Goal: Task Accomplishment & Management: Use online tool/utility

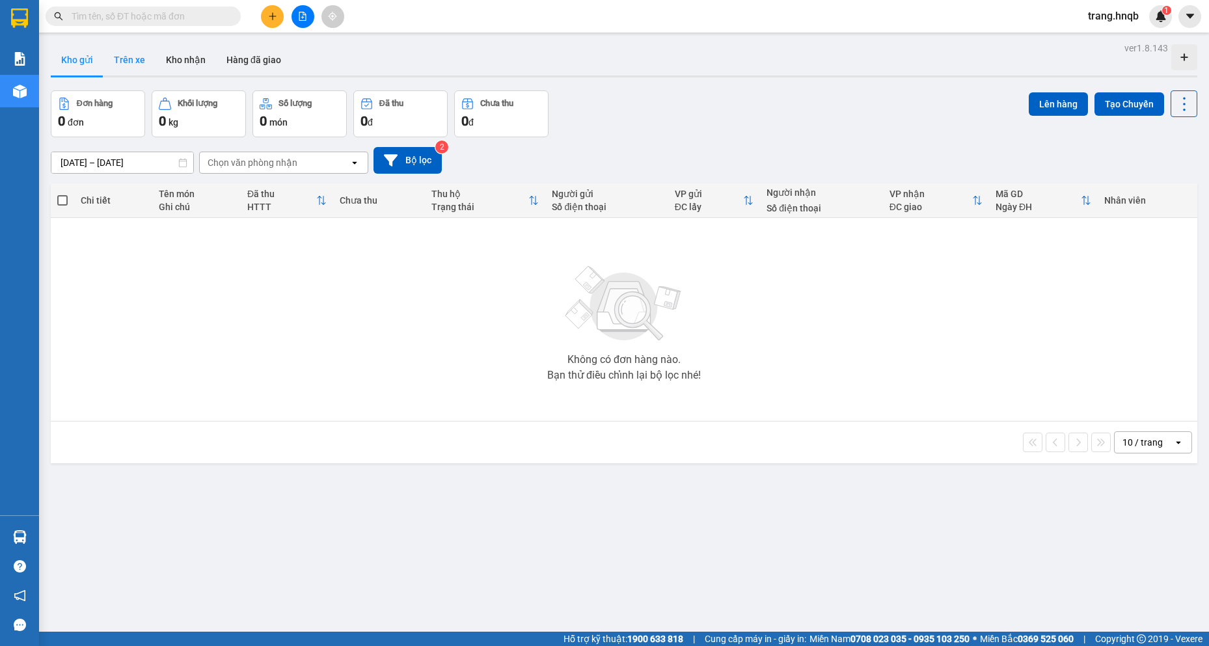
click at [125, 61] on button "Trên xe" at bounding box center [129, 59] width 52 height 31
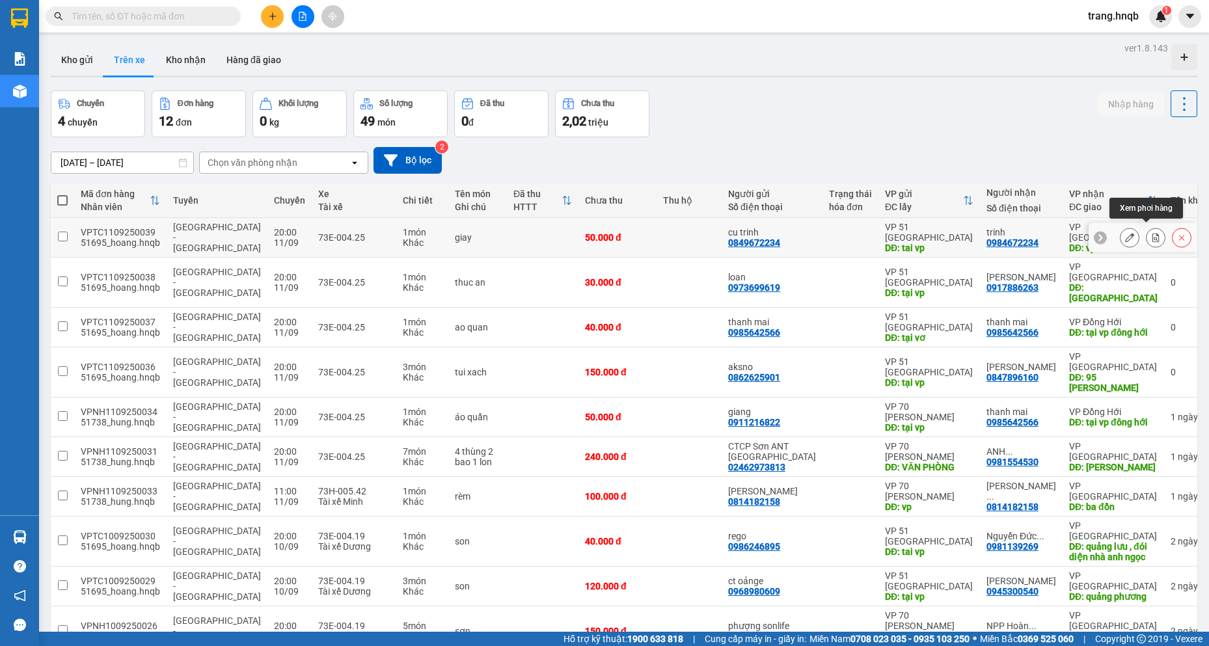
click at [1147, 234] on button at bounding box center [1156, 237] width 18 height 23
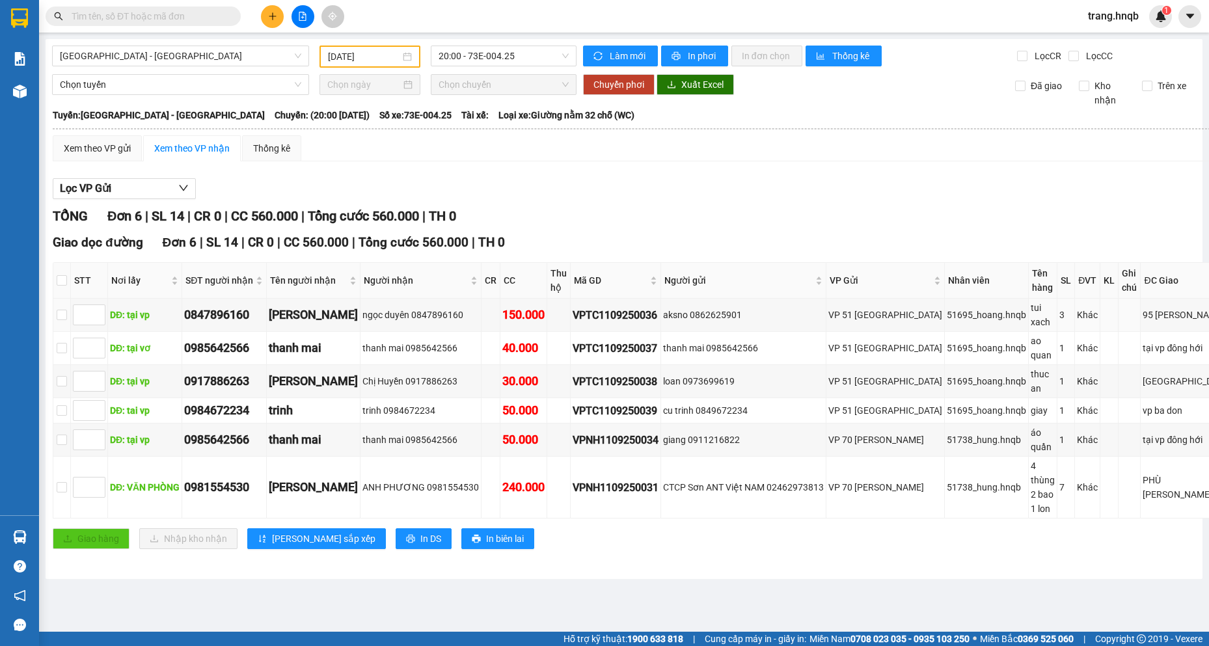
type input "11/09/2025"
click at [65, 405] on input "checkbox" at bounding box center [62, 410] width 10 height 10
checkbox input "true"
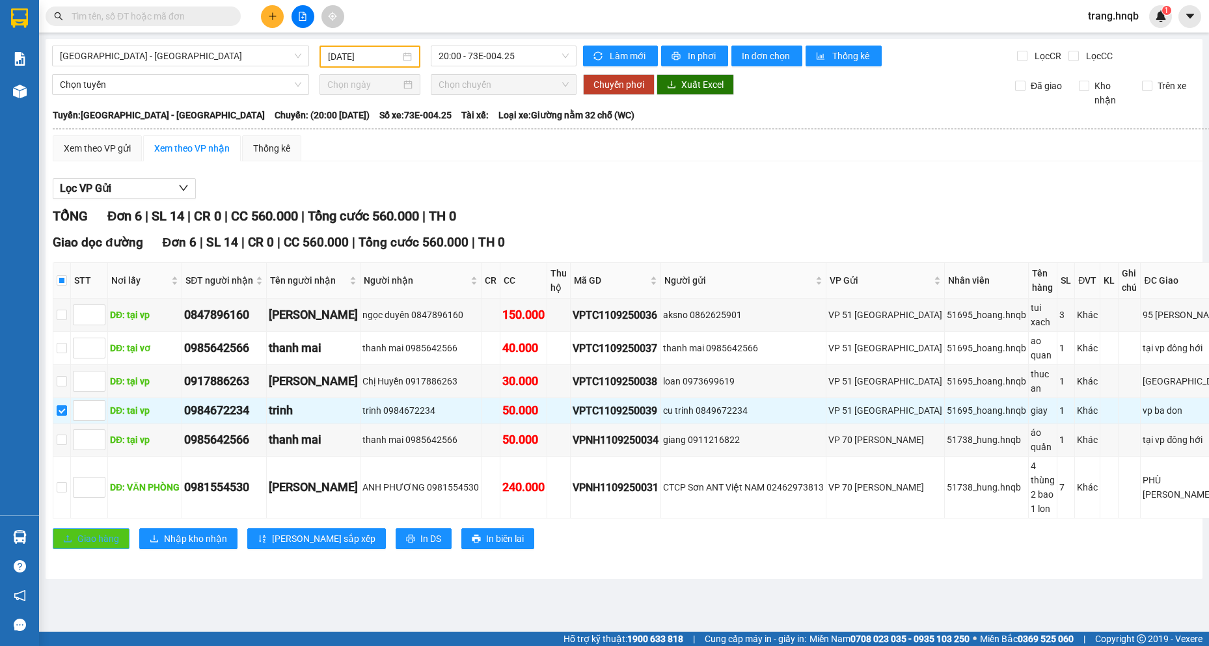
click at [77, 528] on button "Giao hàng" at bounding box center [91, 538] width 77 height 21
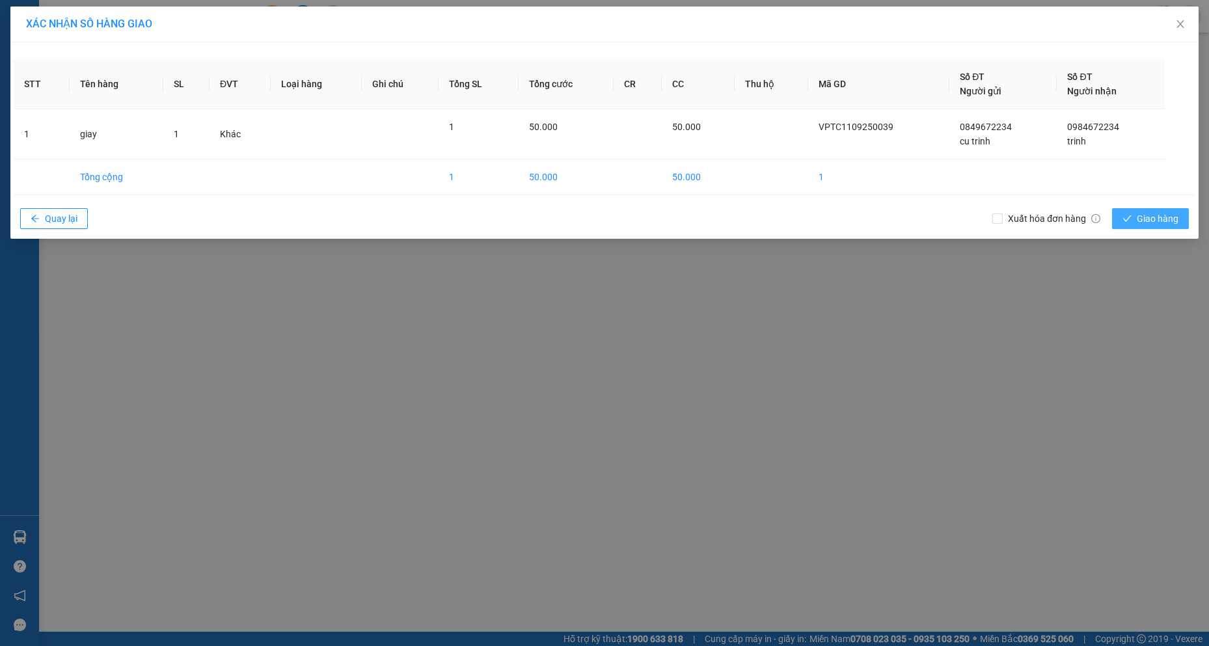
click at [1168, 213] on span "Giao hàng" at bounding box center [1158, 219] width 42 height 14
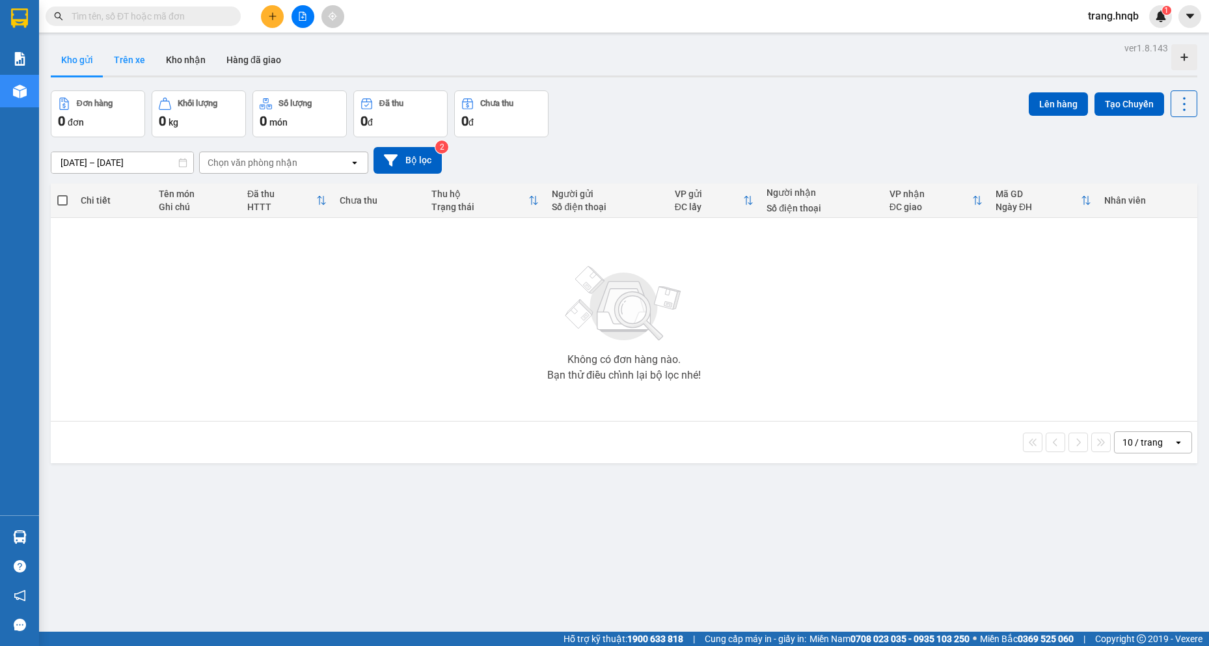
click at [142, 57] on button "Trên xe" at bounding box center [129, 59] width 52 height 31
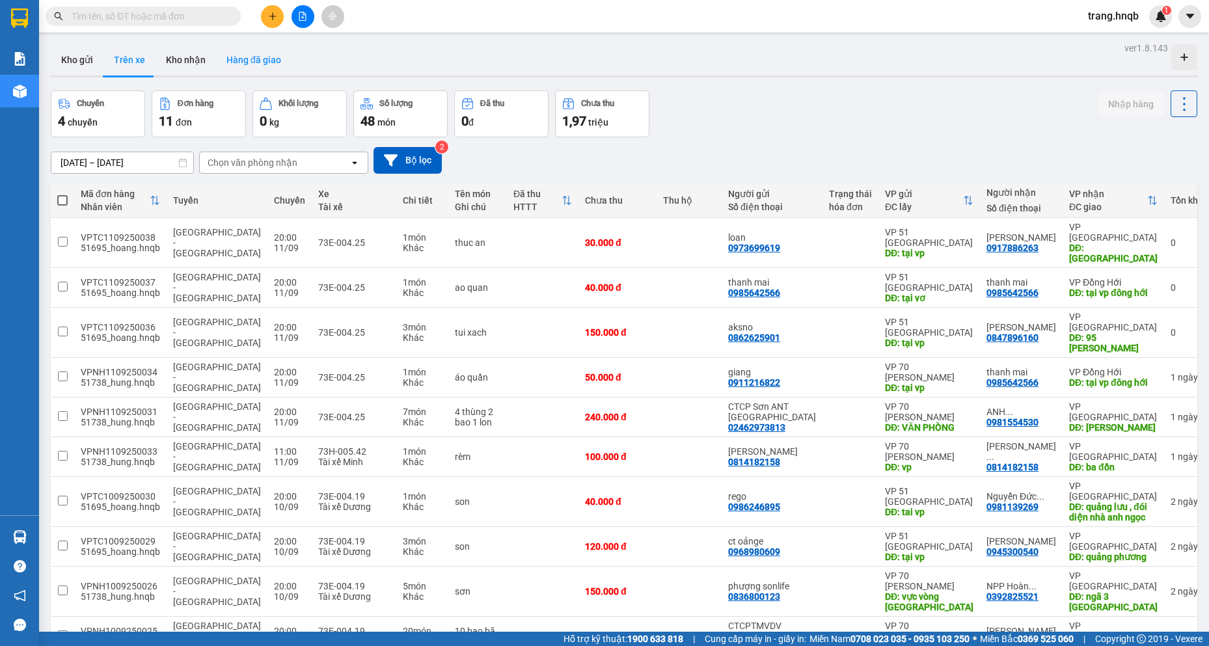
click at [252, 61] on button "Hàng đã giao" at bounding box center [253, 59] width 75 height 31
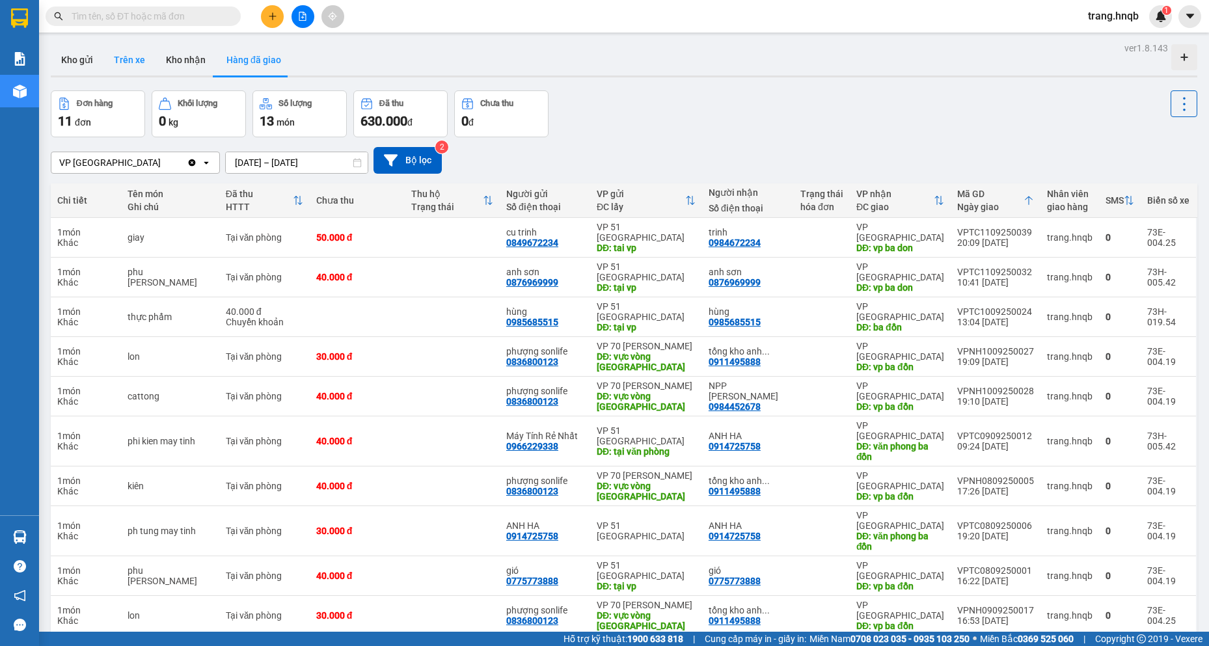
click at [139, 54] on button "Trên xe" at bounding box center [129, 59] width 52 height 31
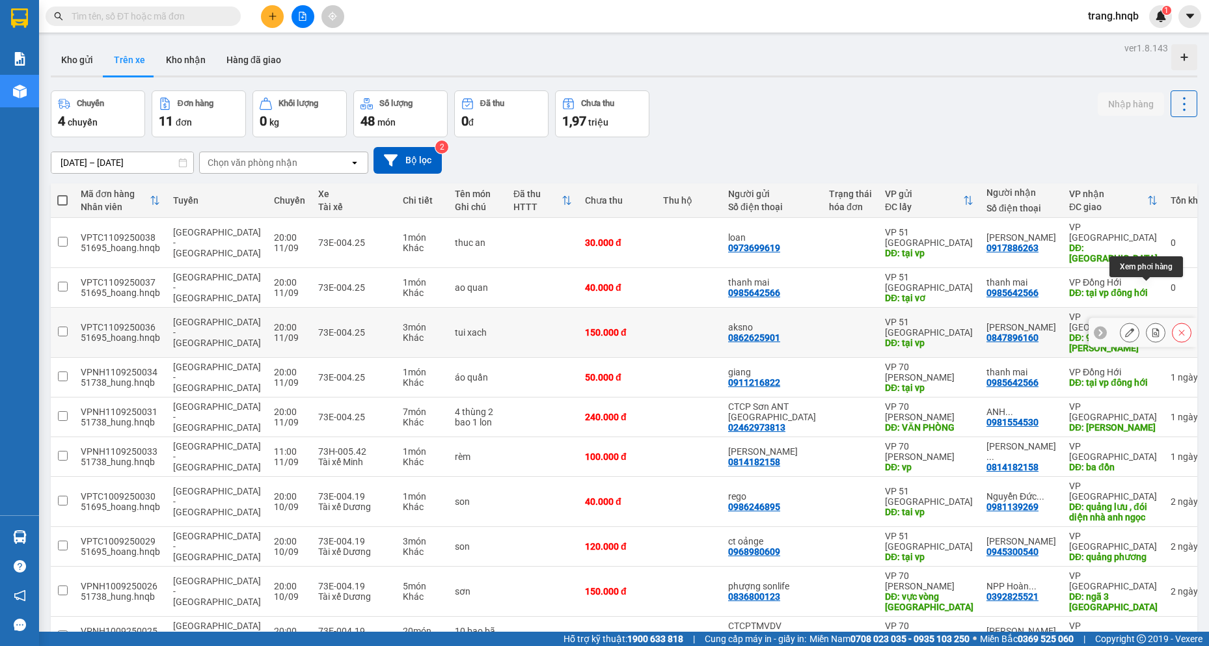
click at [1147, 322] on button at bounding box center [1156, 333] width 18 height 23
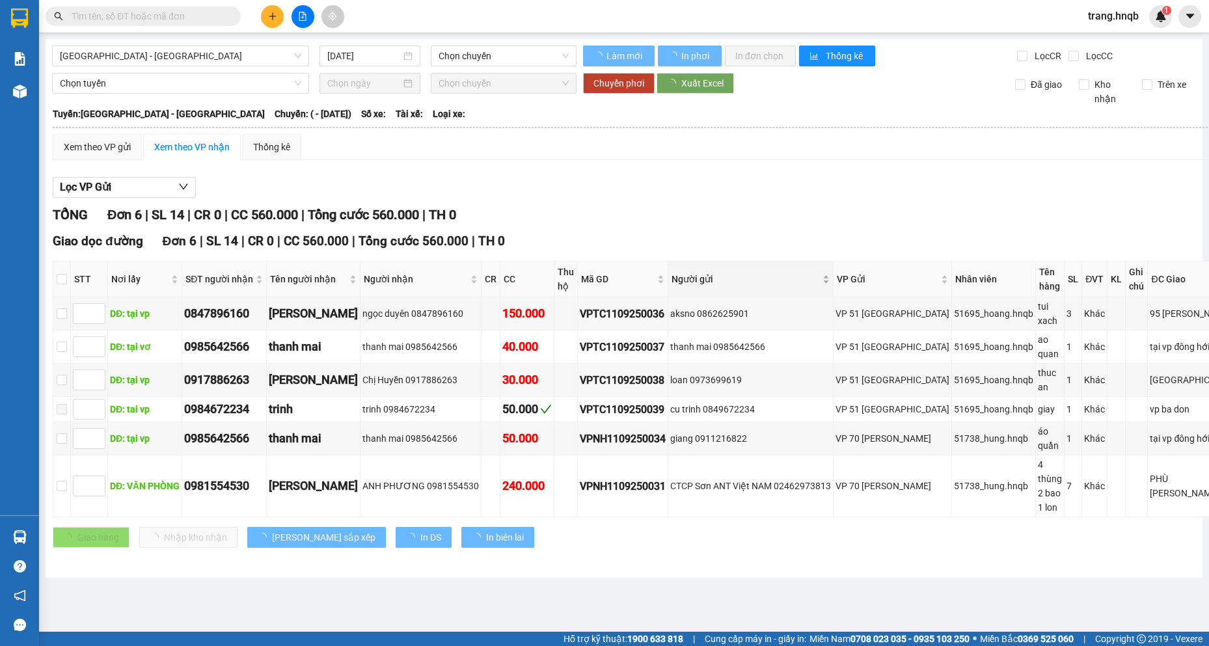
type input "11/09/2025"
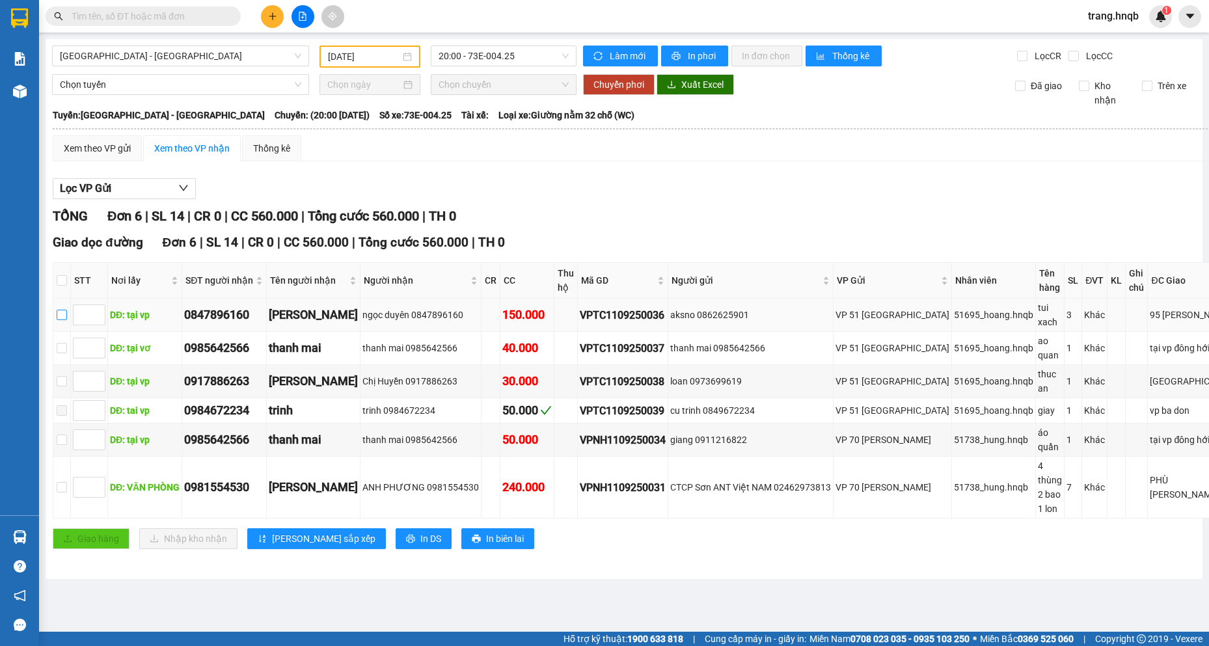
click at [67, 313] on input "checkbox" at bounding box center [62, 315] width 10 height 10
checkbox input "true"
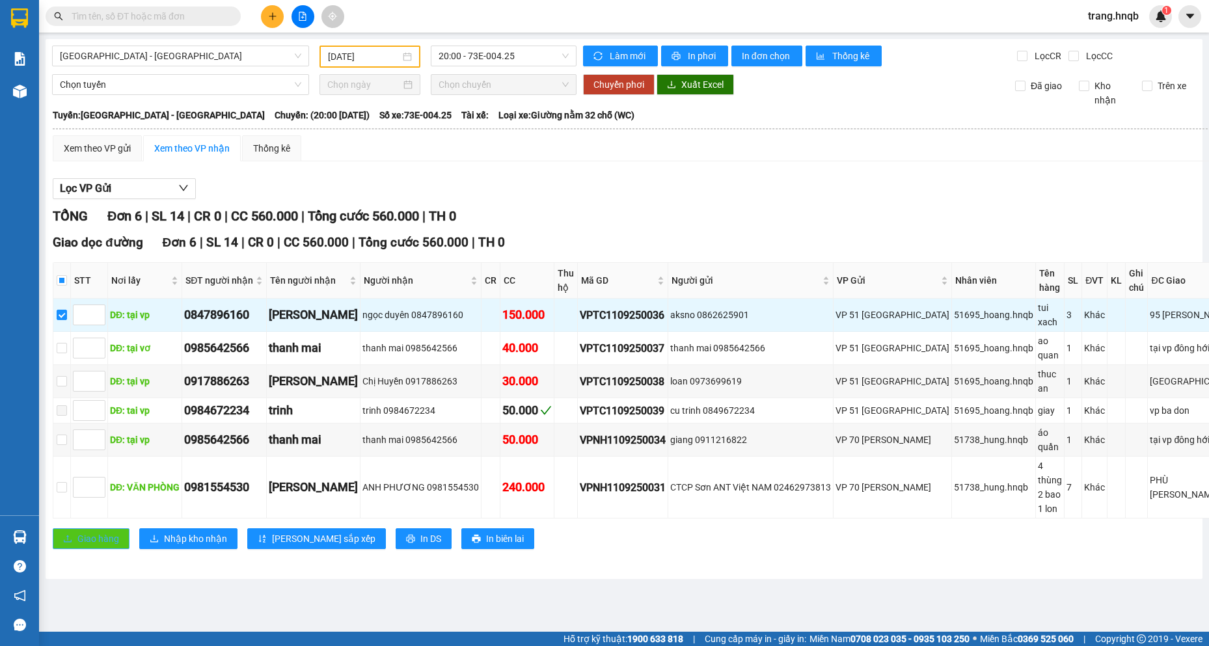
click at [106, 532] on span "Giao hàng" at bounding box center [98, 539] width 42 height 14
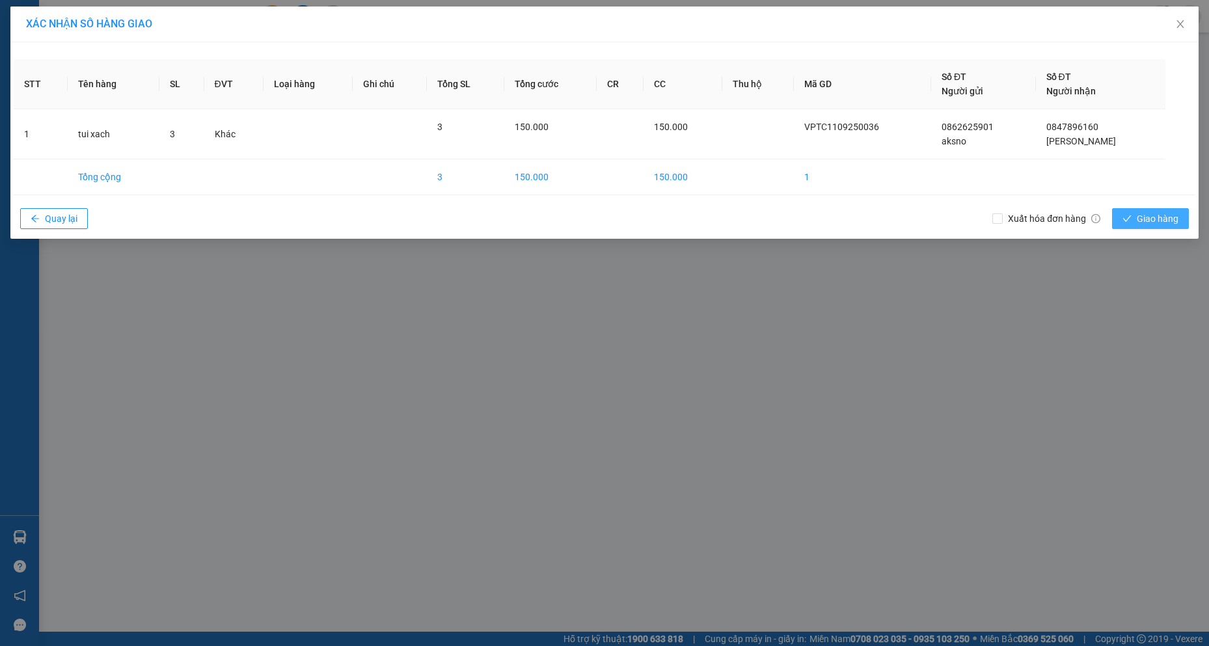
click at [1137, 225] on span "Giao hàng" at bounding box center [1158, 219] width 42 height 14
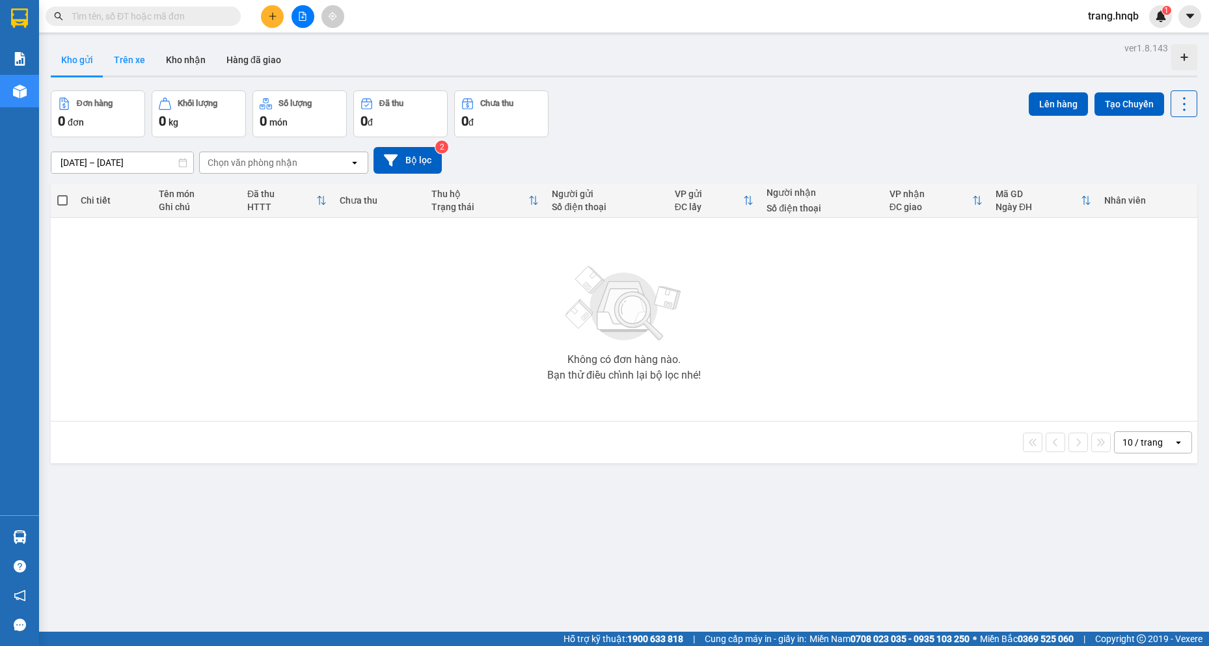
click at [130, 51] on button "Trên xe" at bounding box center [129, 59] width 52 height 31
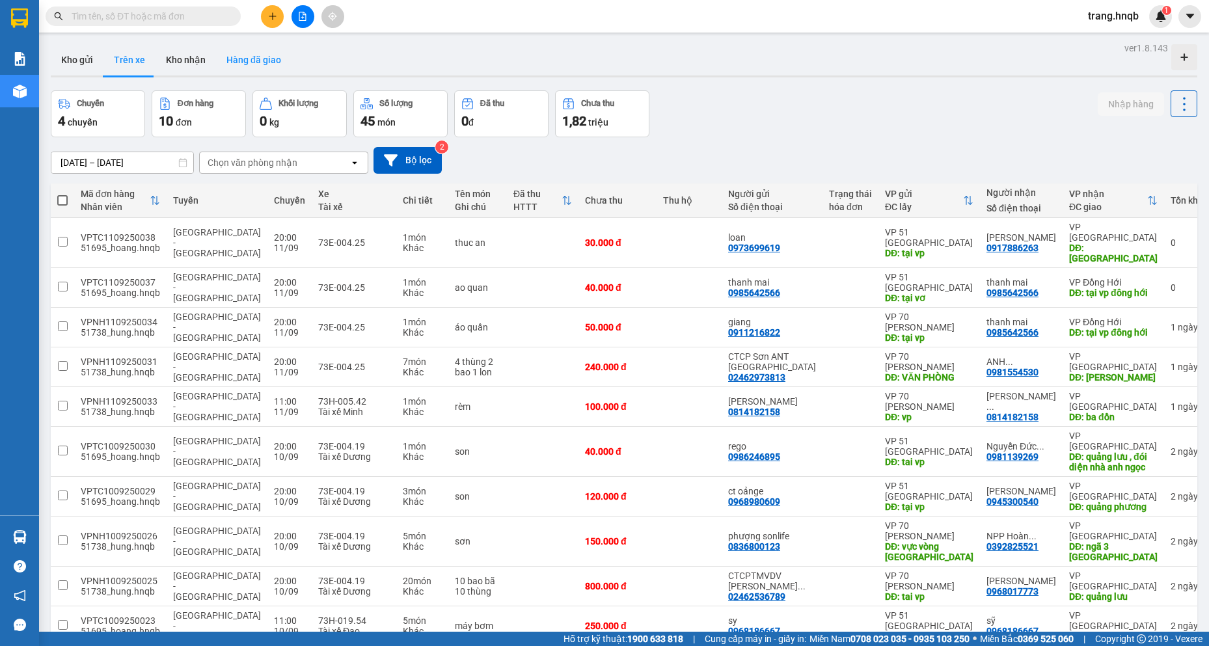
click at [238, 53] on button "Hàng đã giao" at bounding box center [253, 59] width 75 height 31
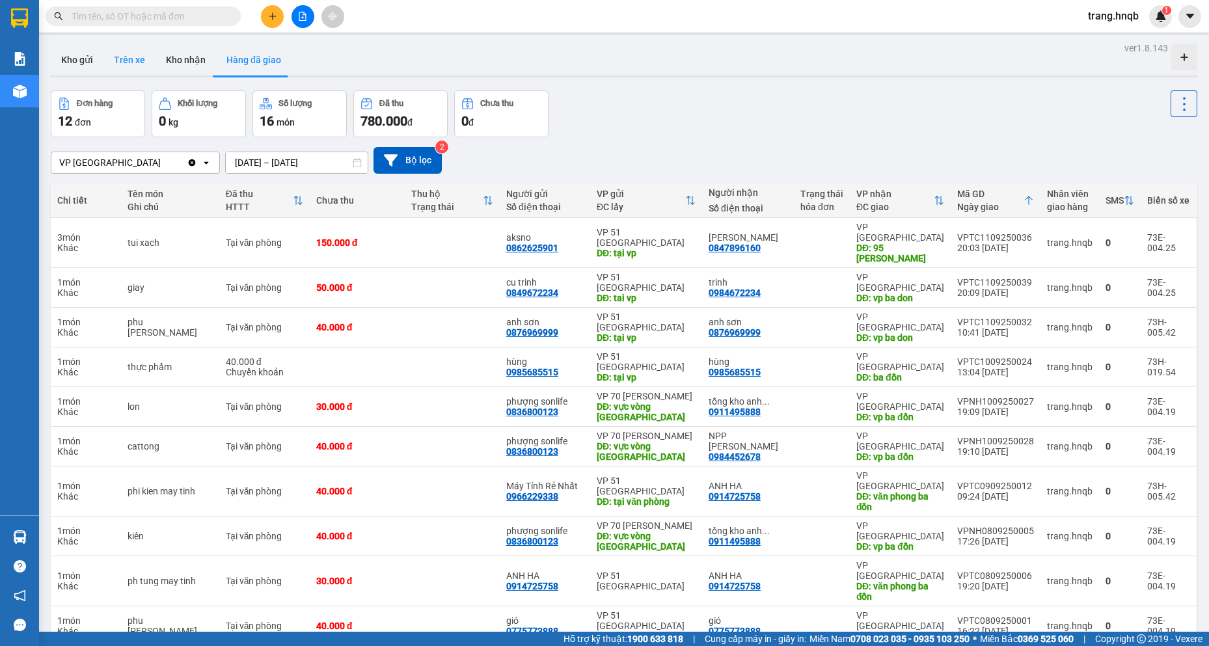
click at [126, 60] on button "Trên xe" at bounding box center [129, 59] width 52 height 31
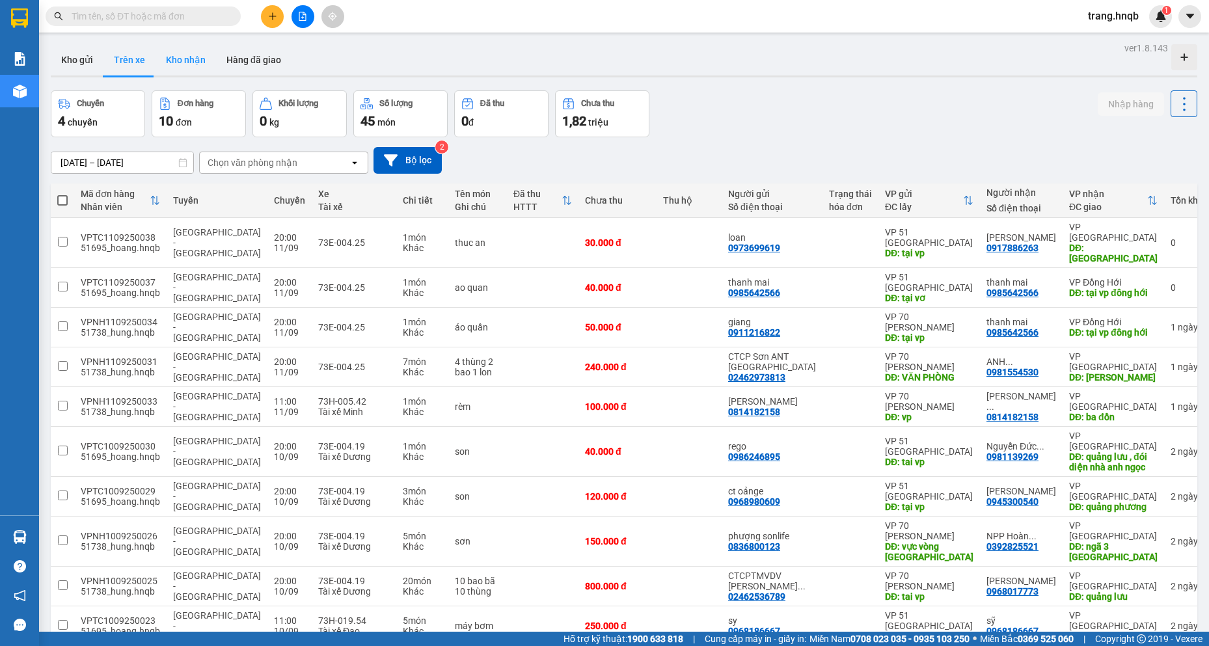
click at [174, 59] on button "Kho nhận" at bounding box center [186, 59] width 61 height 31
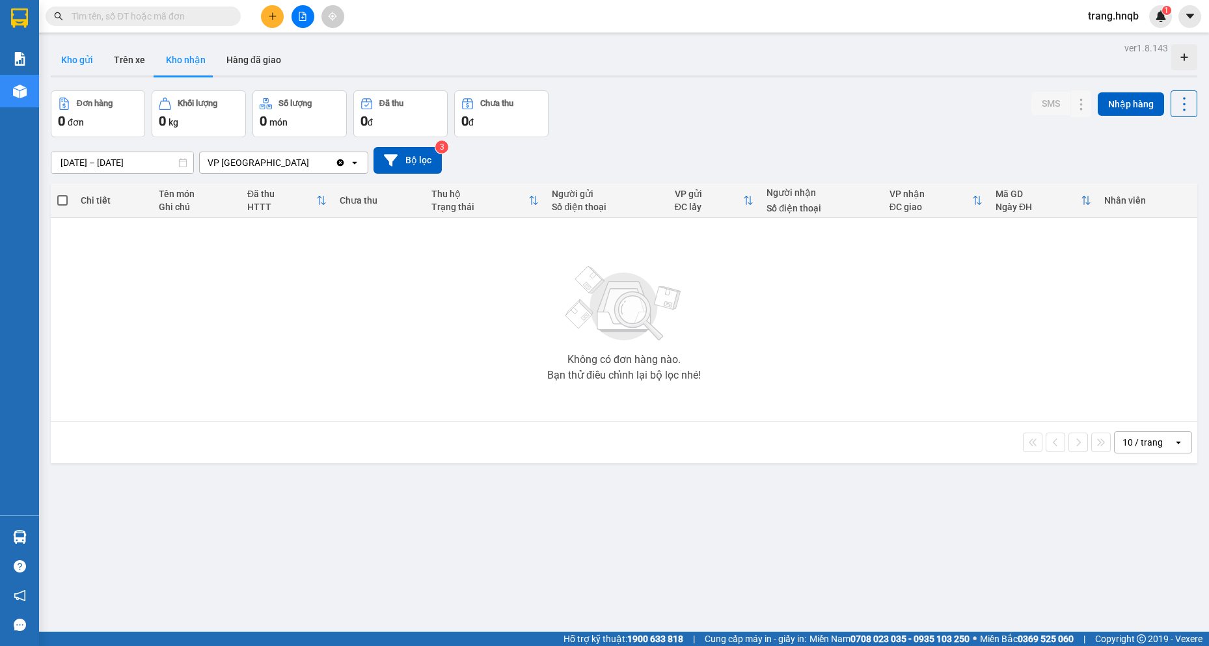
click at [68, 50] on button "Kho gửi" at bounding box center [77, 59] width 53 height 31
click at [239, 55] on button "Hàng đã giao" at bounding box center [253, 59] width 75 height 31
